Goal: Information Seeking & Learning: Understand process/instructions

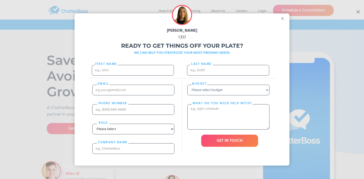
click at [283, 16] on div "x" at bounding box center [283, 17] width 11 height 8
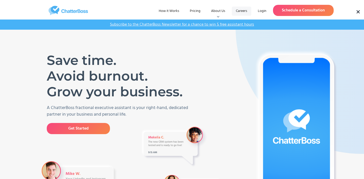
click at [242, 9] on link "Careers" at bounding box center [241, 11] width 19 height 9
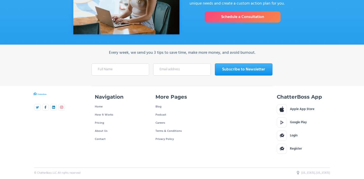
scroll to position [1740, 0]
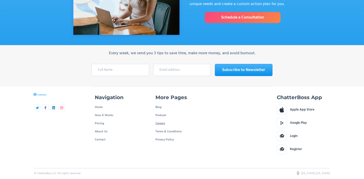
click at [158, 119] on link "Careers" at bounding box center [161, 123] width 10 height 8
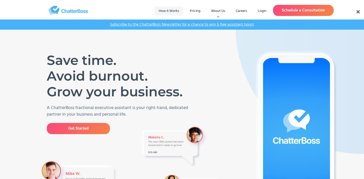
click at [180, 10] on link "How it Works" at bounding box center [169, 11] width 29 height 9
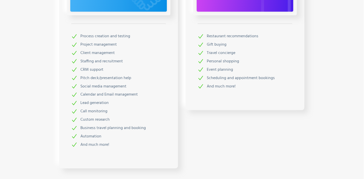
scroll to position [757, 0]
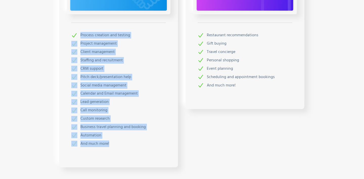
drag, startPoint x: 131, startPoint y: 140, endPoint x: 71, endPoint y: 35, distance: 121.2
click at [71, 34] on div "Business Services Process creation and testing Project management Client manage…" at bounding box center [118, 63] width 119 height 208
click at [126, 111] on div "Call monitoring" at bounding box center [118, 111] width 95 height 8
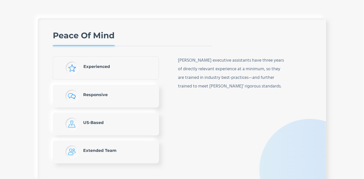
scroll to position [1044, 0]
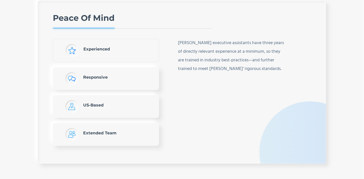
click at [109, 79] on link "Responsive" at bounding box center [106, 78] width 106 height 23
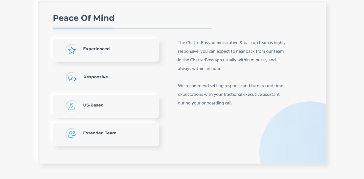
click at [109, 102] on link "US-Based" at bounding box center [106, 106] width 106 height 23
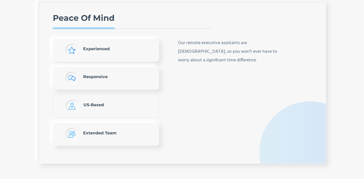
click at [110, 130] on link "Extended Team" at bounding box center [106, 134] width 106 height 23
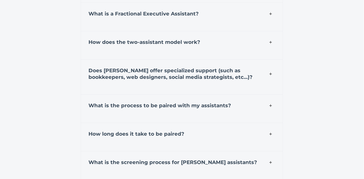
scroll to position [1806, 0]
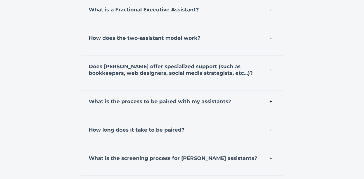
click at [225, 73] on h4 "Does [PERSON_NAME] offer specialized support (such as bookkeepers, web designer…" at bounding box center [182, 69] width 187 height 13
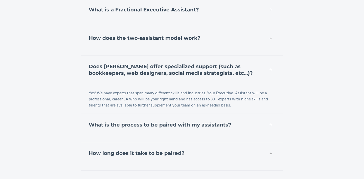
click at [225, 73] on h4 "Does [PERSON_NAME] offer specialized support (such as bookkeepers, web designer…" at bounding box center [182, 69] width 187 height 13
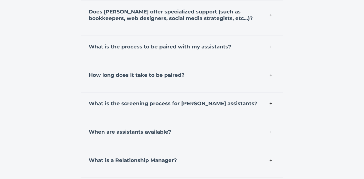
scroll to position [1868, 0]
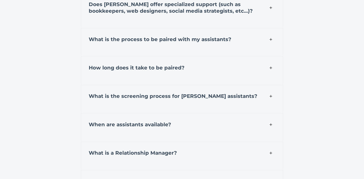
click at [169, 101] on div "What is the screening process for [PERSON_NAME] assistants?" at bounding box center [182, 95] width 202 height 21
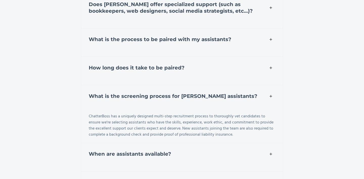
click at [169, 101] on div "What is the screening process for [PERSON_NAME] assistants?" at bounding box center [182, 95] width 202 height 21
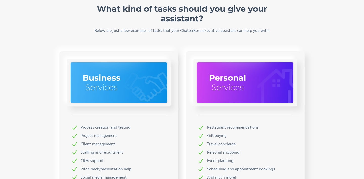
scroll to position [748, 0]
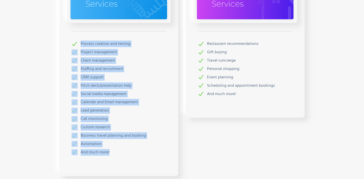
drag, startPoint x: 129, startPoint y: 156, endPoint x: 71, endPoint y: 39, distance: 130.7
click at [71, 39] on div "Business Services Process creation and testing Project management Client manage…" at bounding box center [118, 72] width 119 height 208
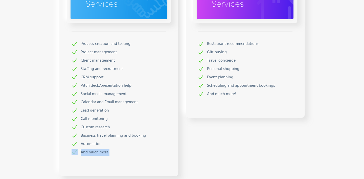
drag, startPoint x: 113, startPoint y: 146, endPoint x: 25, endPoint y: 173, distance: 91.6
click at [25, 173] on div "Examples What kind of tasks should you give your assistant? Below are just a fe…" at bounding box center [182, 41] width 364 height 315
click at [25, 143] on div "Examples What kind of tasks should you give your assistant? Below are just a fe…" at bounding box center [182, 41] width 364 height 315
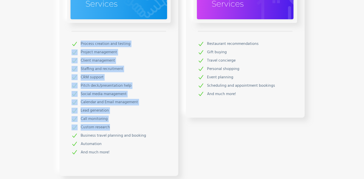
drag, startPoint x: 116, startPoint y: 126, endPoint x: 57, endPoint y: 47, distance: 99.4
click at [57, 47] on div "Business Services Process creation and testing Project management Client manage…" at bounding box center [182, 76] width 253 height 216
copy div "Process creation and testing Project management Client management Staffing and …"
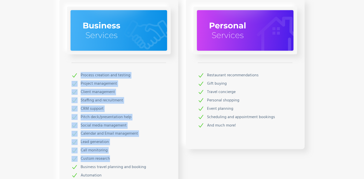
scroll to position [708, 0]
